Goal: Task Accomplishment & Management: Complete application form

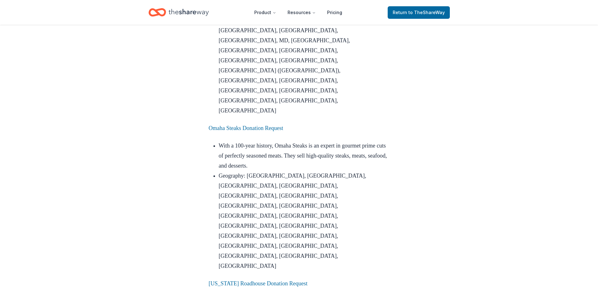
scroll to position [659, 0]
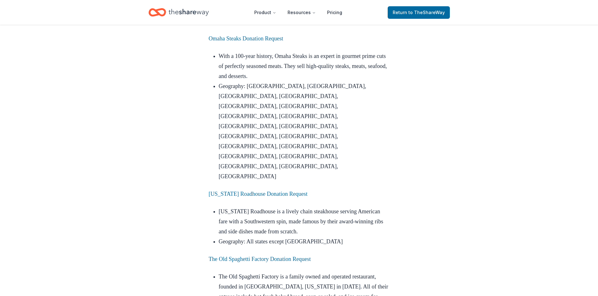
scroll to position [753, 0]
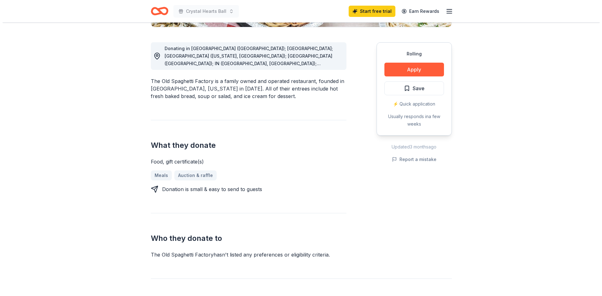
scroll to position [188, 0]
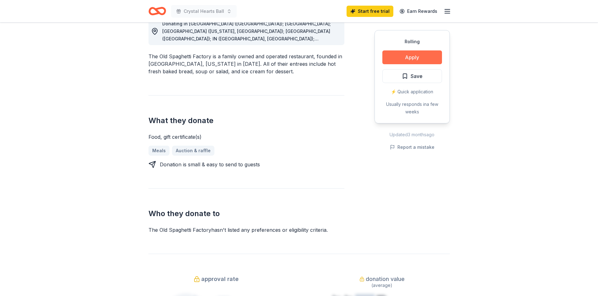
click at [389, 60] on button "Apply" at bounding box center [412, 58] width 60 height 14
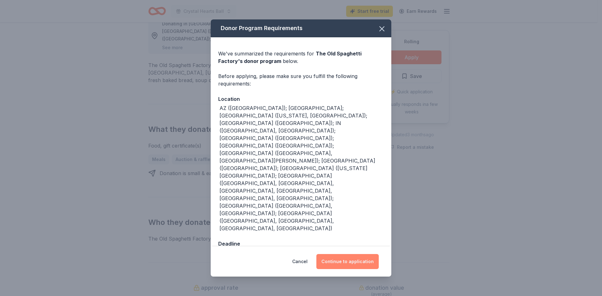
click at [328, 254] on button "Continue to application" at bounding box center [348, 261] width 62 height 15
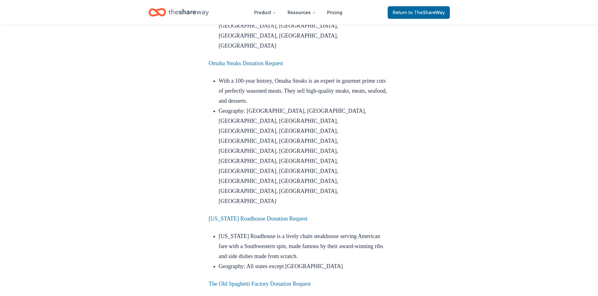
scroll to position [722, 0]
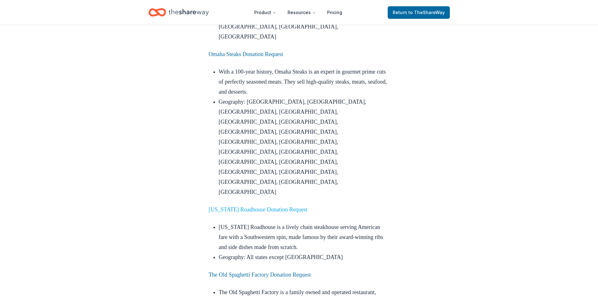
click at [240, 207] on link "[US_STATE] Roadhouse Donation Request" at bounding box center [258, 210] width 99 height 6
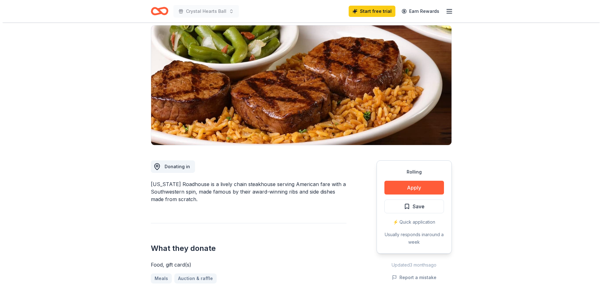
scroll to position [63, 0]
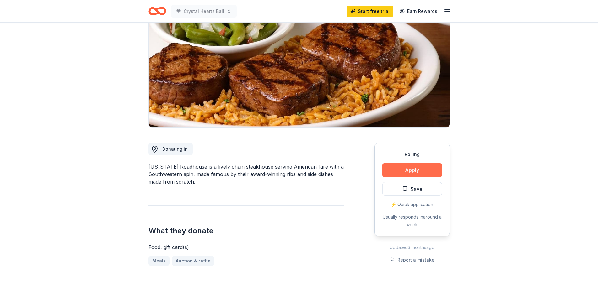
click at [392, 167] on button "Apply" at bounding box center [412, 170] width 60 height 14
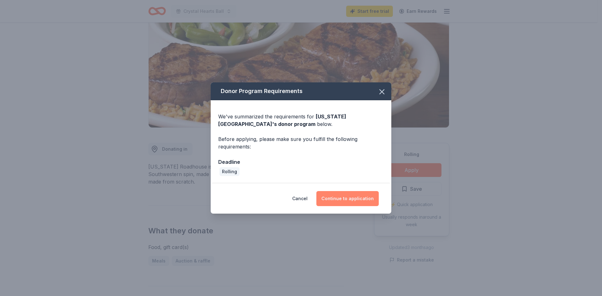
click at [332, 198] on button "Continue to application" at bounding box center [348, 198] width 62 height 15
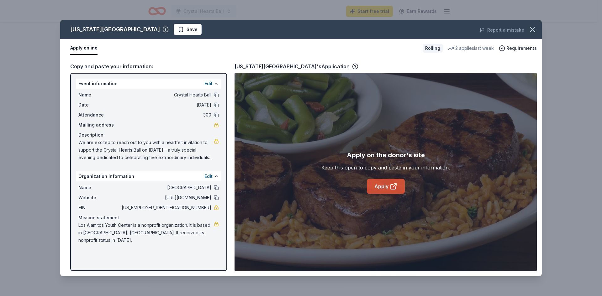
click at [376, 180] on link "Apply" at bounding box center [386, 186] width 38 height 15
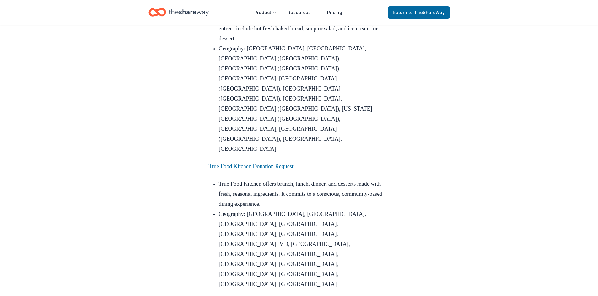
scroll to position [1035, 0]
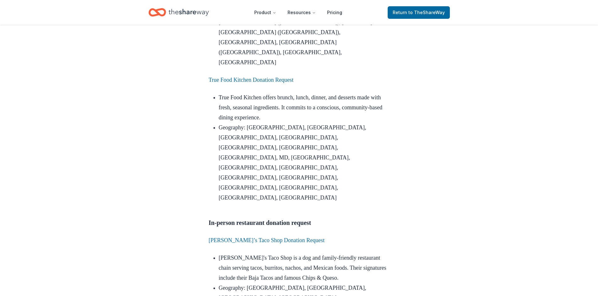
scroll to position [1098, 0]
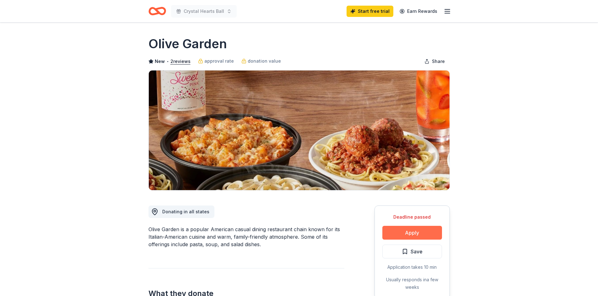
click at [402, 234] on button "Apply" at bounding box center [412, 233] width 60 height 14
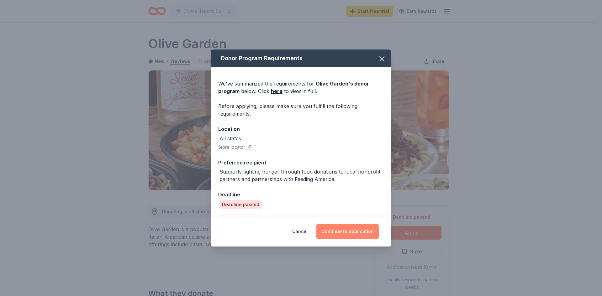
click at [336, 229] on button "Continue to application" at bounding box center [348, 231] width 62 height 15
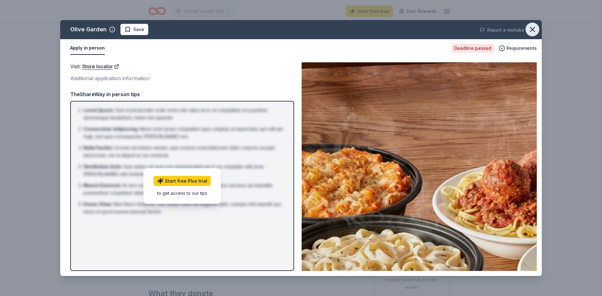
click at [530, 34] on icon "button" at bounding box center [532, 29] width 9 height 9
